Goal: Find specific page/section: Find specific page/section

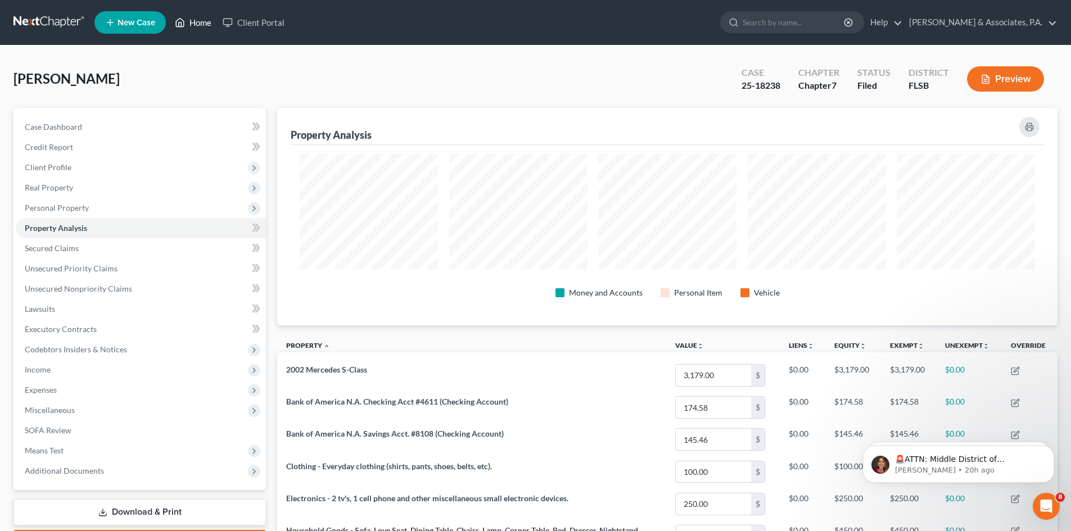
click at [205, 22] on link "Home" at bounding box center [193, 22] width 48 height 20
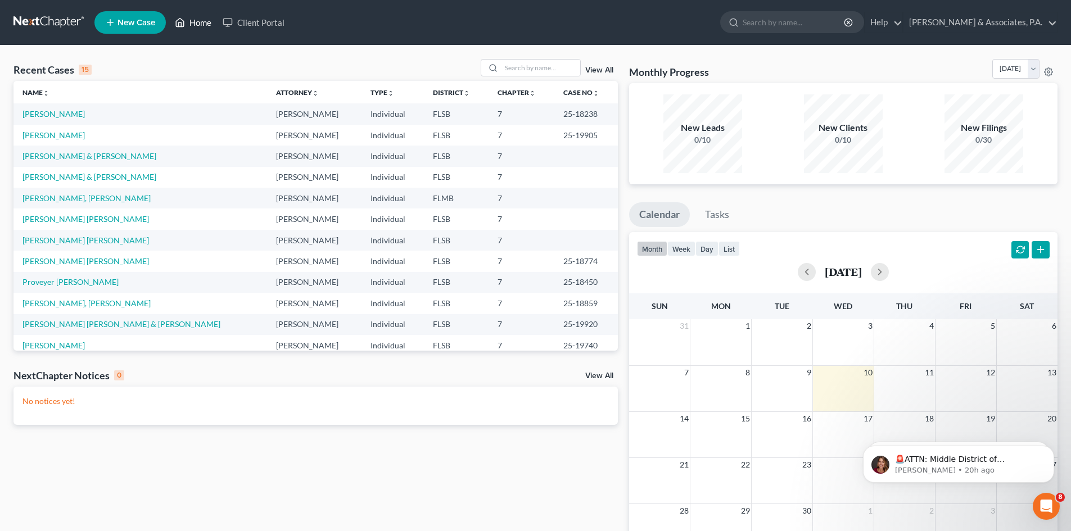
click at [205, 22] on link "Home" at bounding box center [193, 22] width 48 height 20
click at [523, 72] on input "search" at bounding box center [540, 68] width 79 height 16
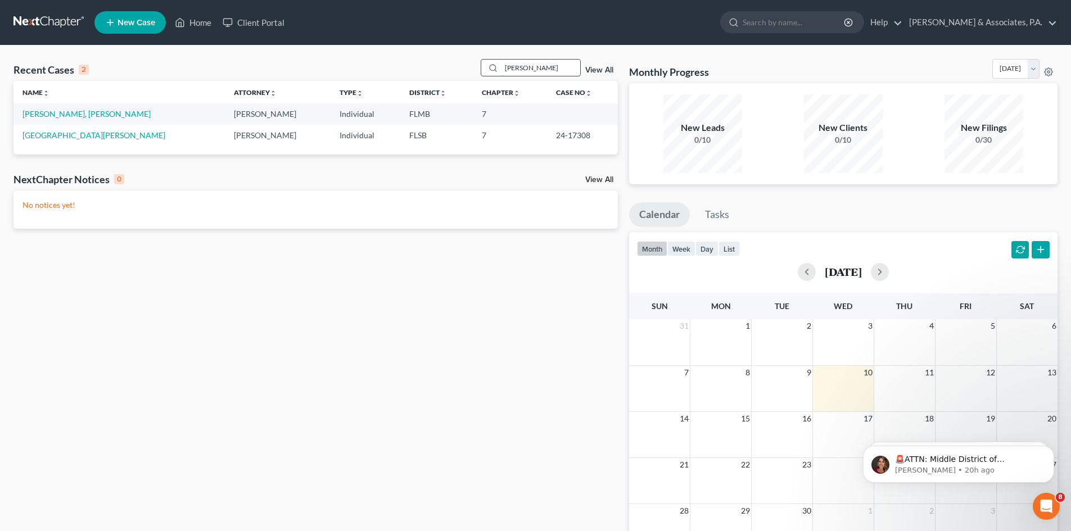
type input "[PERSON_NAME]"
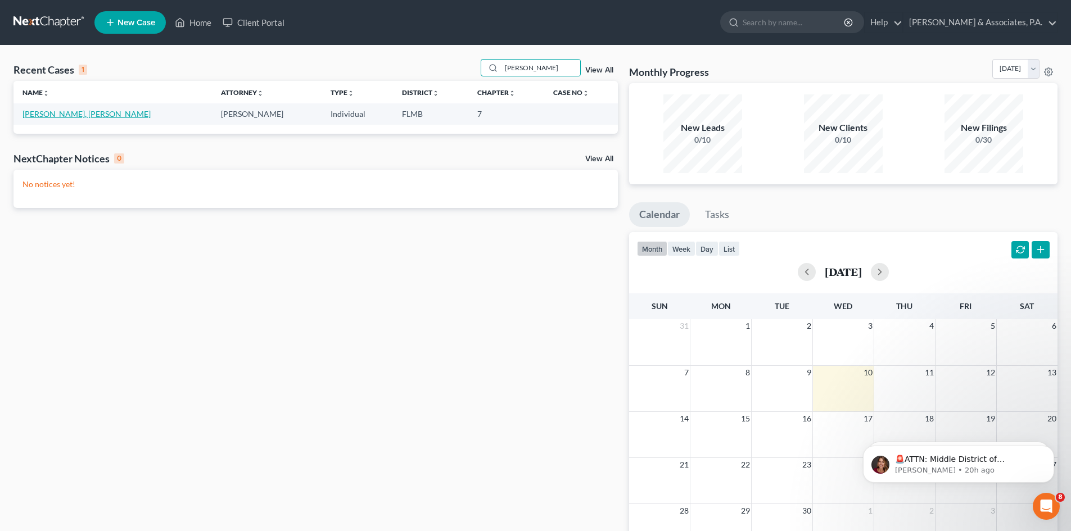
click at [55, 114] on link "[PERSON_NAME], [PERSON_NAME]" at bounding box center [86, 114] width 128 height 10
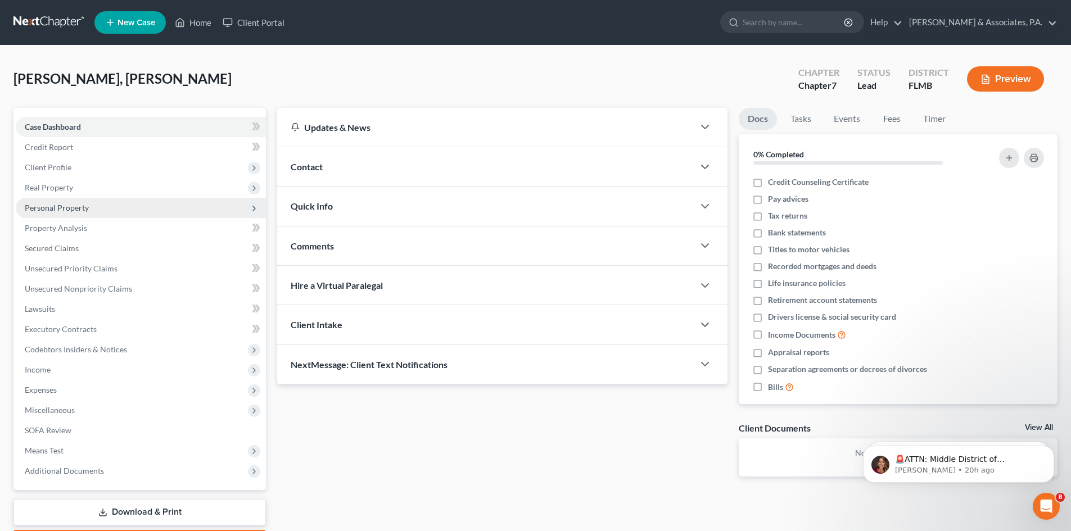
click at [57, 210] on span "Personal Property" at bounding box center [57, 208] width 64 height 10
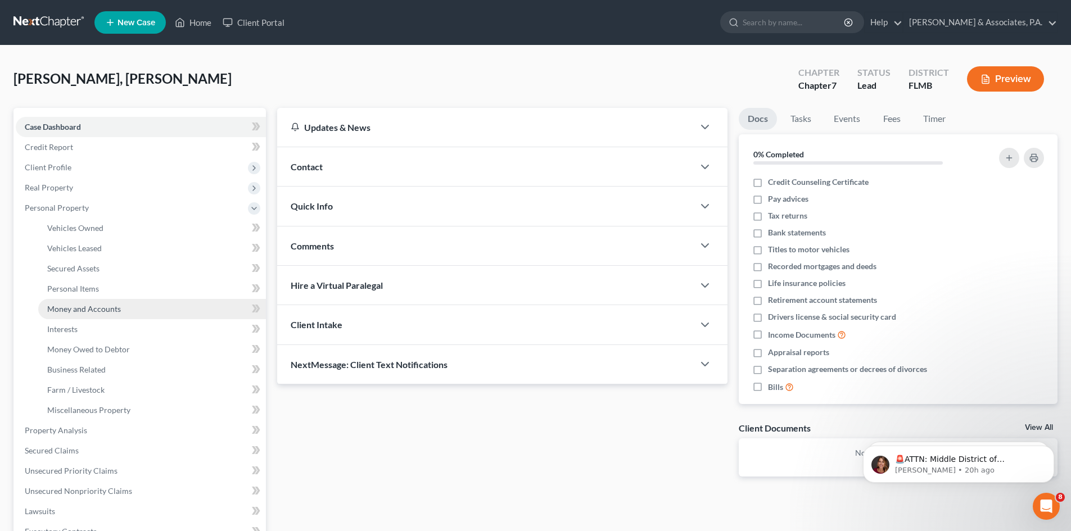
click at [67, 310] on span "Money and Accounts" at bounding box center [84, 309] width 74 height 10
